Goal: Transaction & Acquisition: Purchase product/service

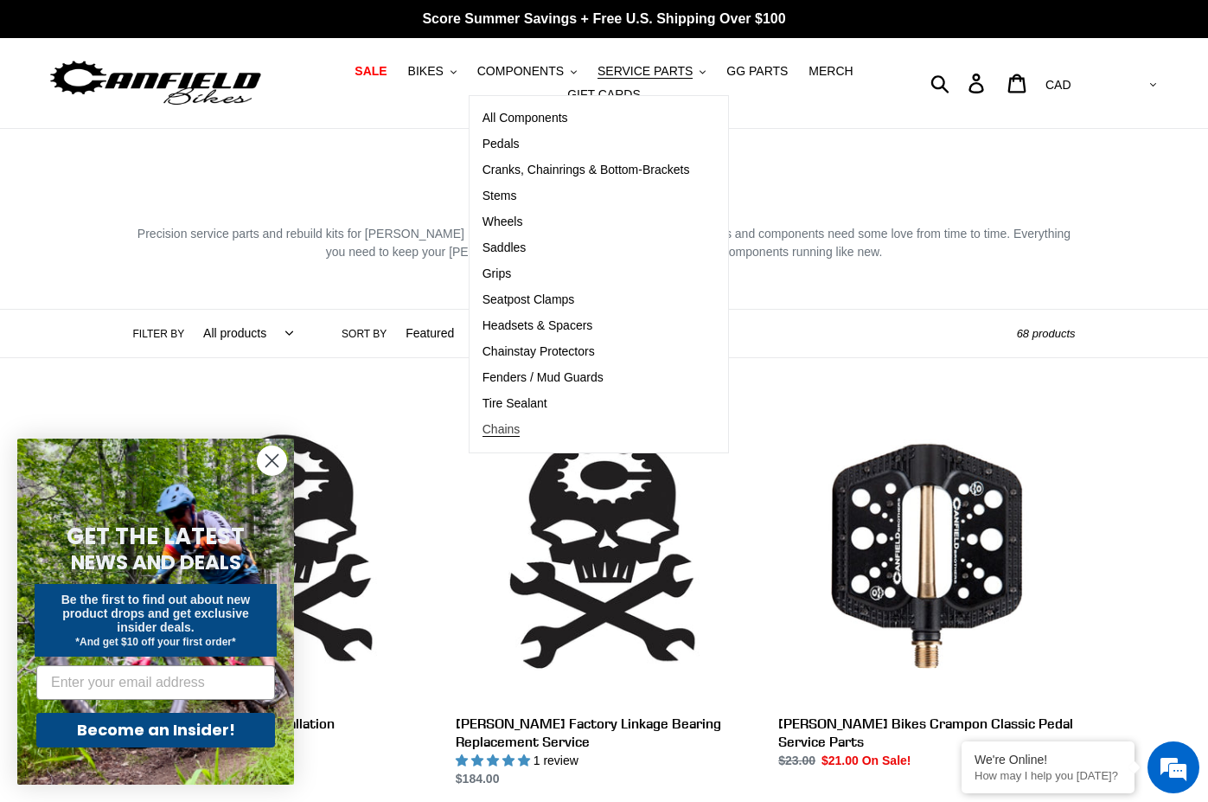
click at [483, 437] on span "Chains" at bounding box center [502, 429] width 38 height 15
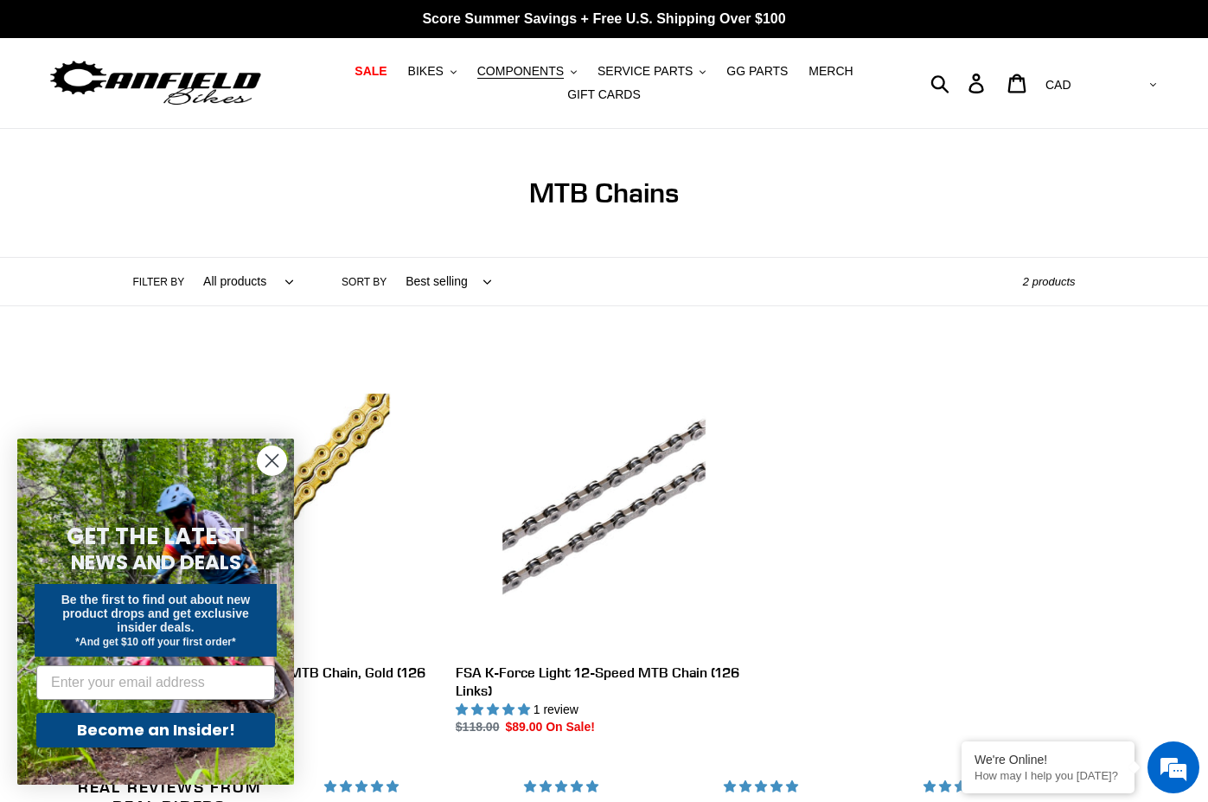
click at [274, 464] on icon "Close dialog" at bounding box center [272, 461] width 12 height 12
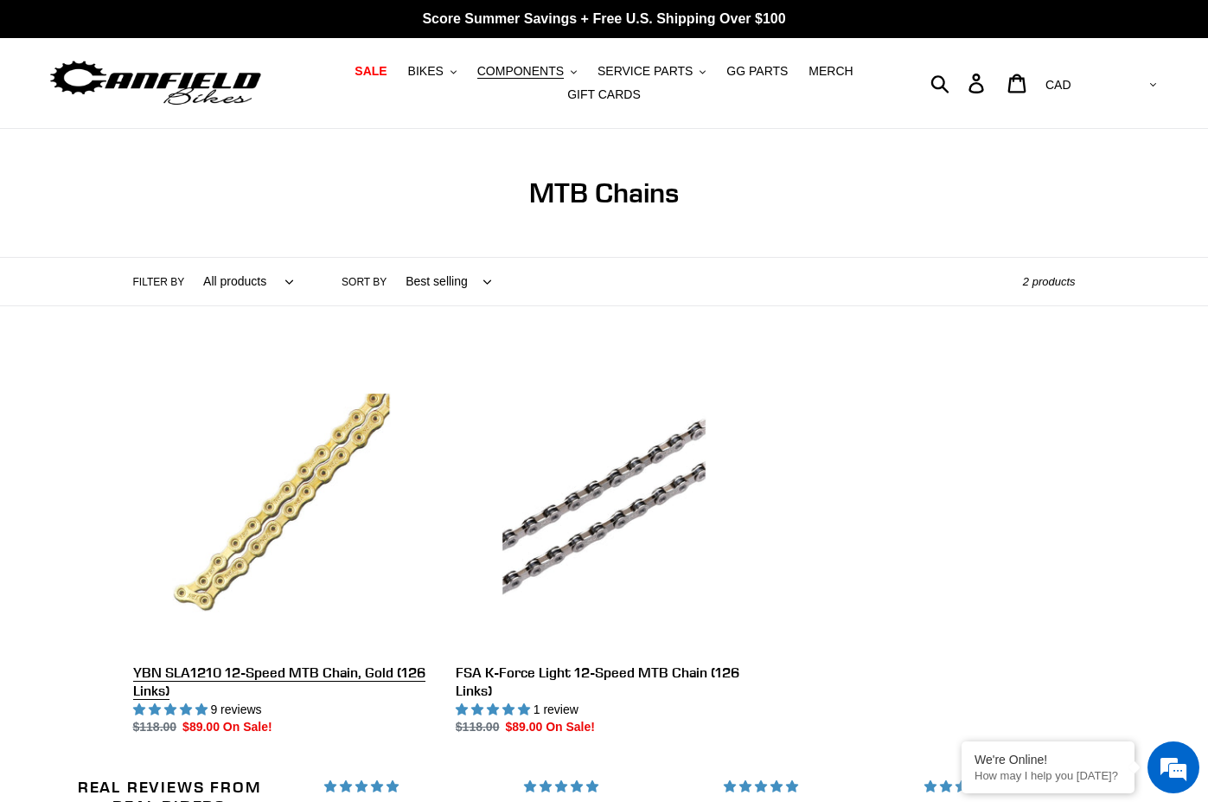
click at [240, 703] on link "YBN SLA1210 12-Speed MTB Chain, Gold (126 Links)" at bounding box center [281, 545] width 297 height 382
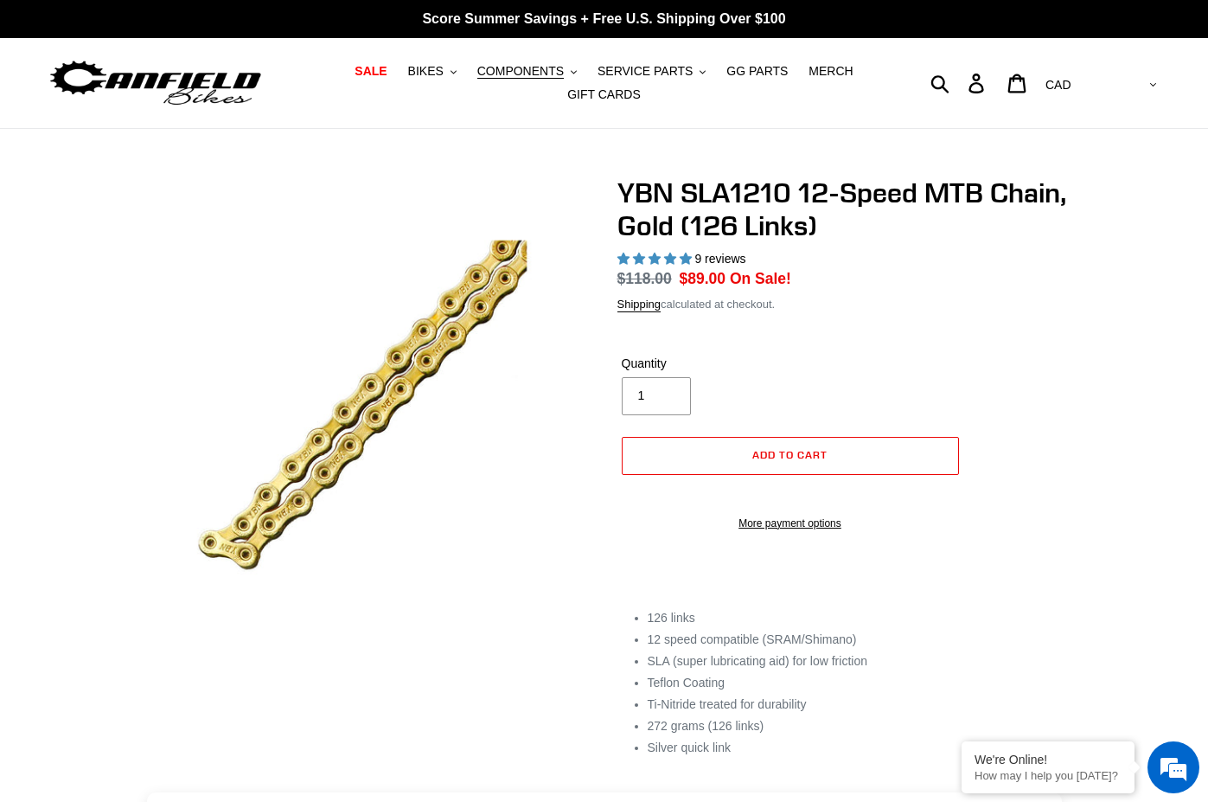
scroll to position [265, 0]
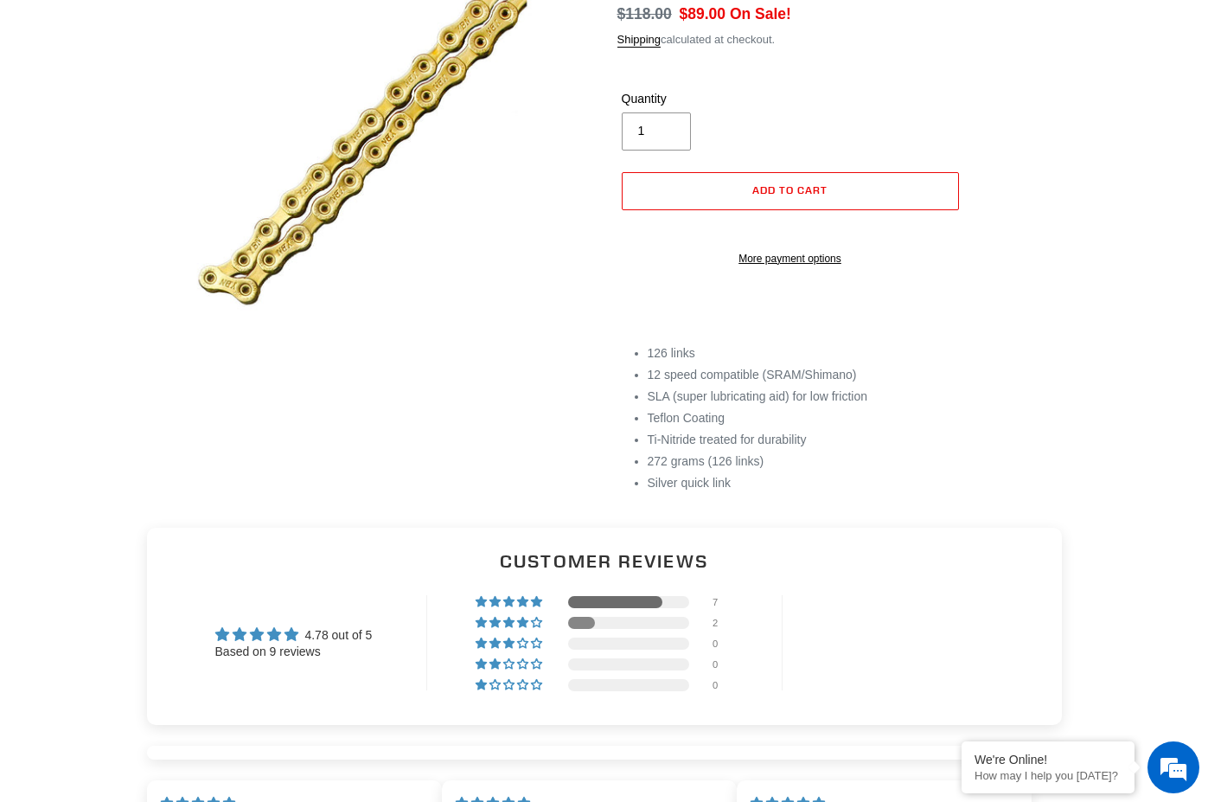
select select "highest-rating"
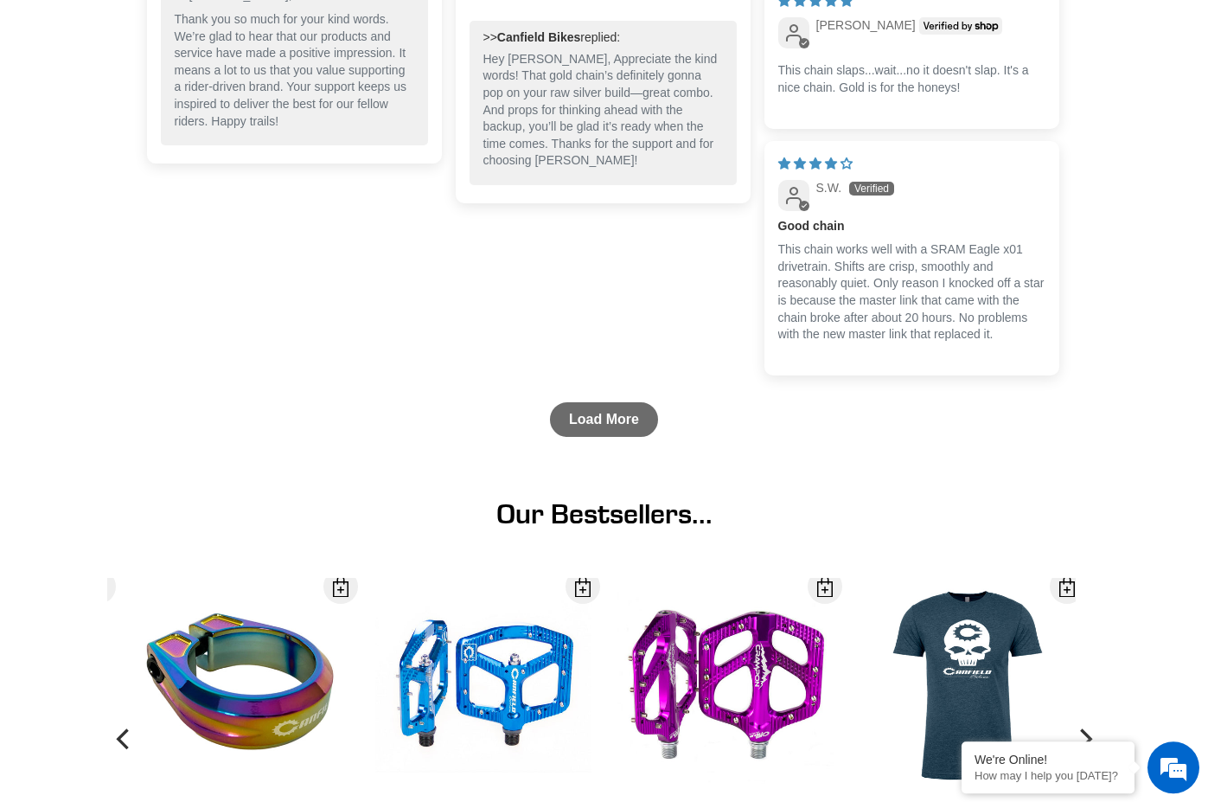
scroll to position [1765, 0]
